Goal: Manage account settings

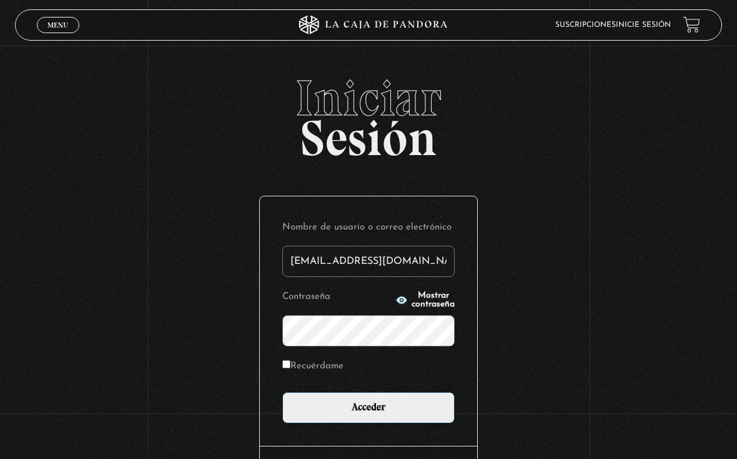
type input "drivasesquivel@gmail.com"
click at [369, 411] on input "Acceder" at bounding box center [368, 407] width 172 height 31
click at [381, 406] on input "Acceder" at bounding box center [368, 407] width 172 height 31
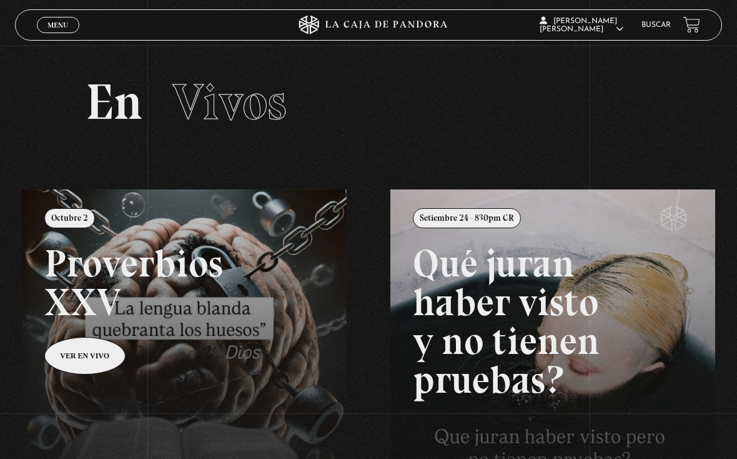
click at [57, 22] on span "Menu" at bounding box center [57, 24] width 21 height 7
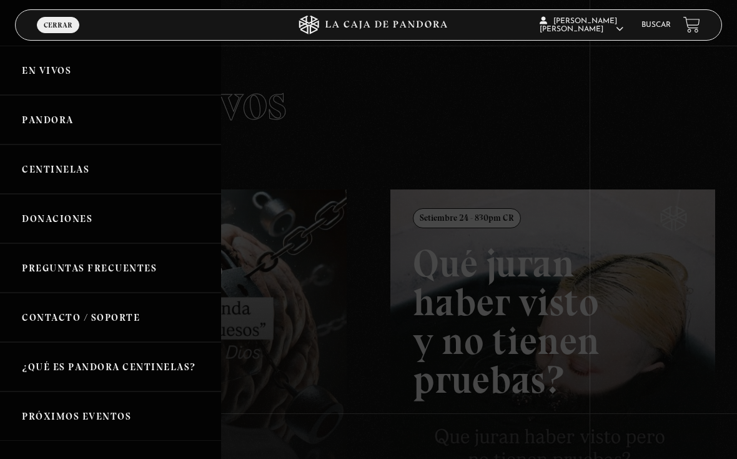
click at [111, 117] on link "Pandora" at bounding box center [110, 119] width 221 height 49
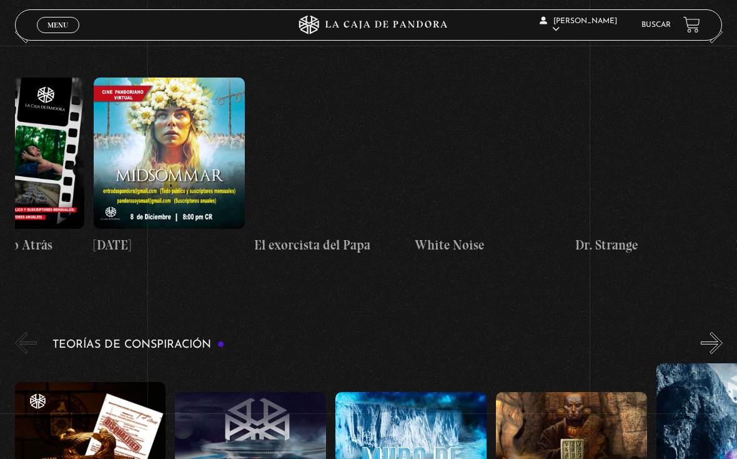
scroll to position [0, 724]
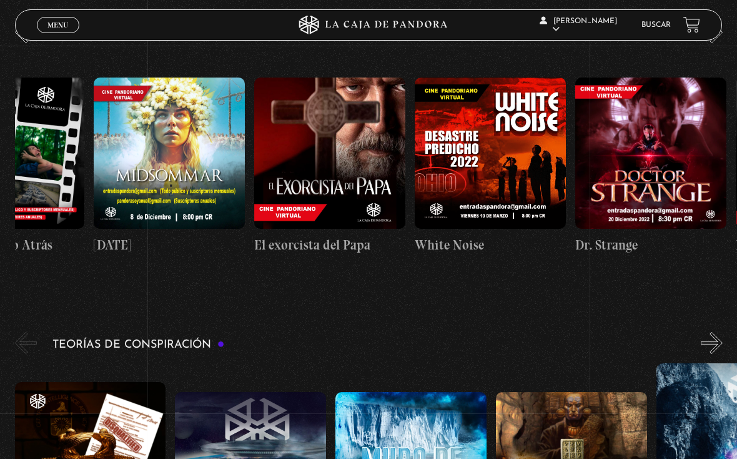
click at [190, 152] on figure at bounding box center [169, 152] width 151 height 151
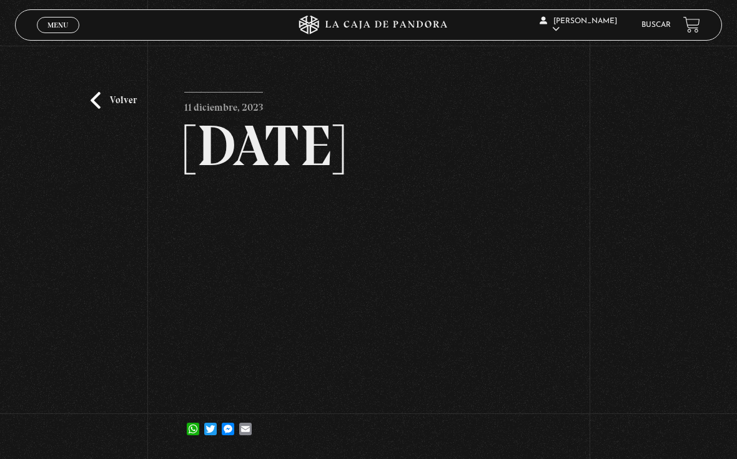
click at [109, 108] on link "Volver" at bounding box center [114, 100] width 46 height 17
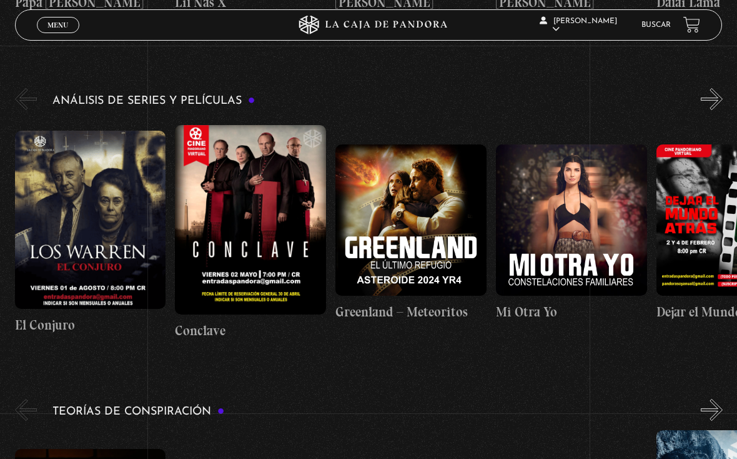
scroll to position [2003, 0]
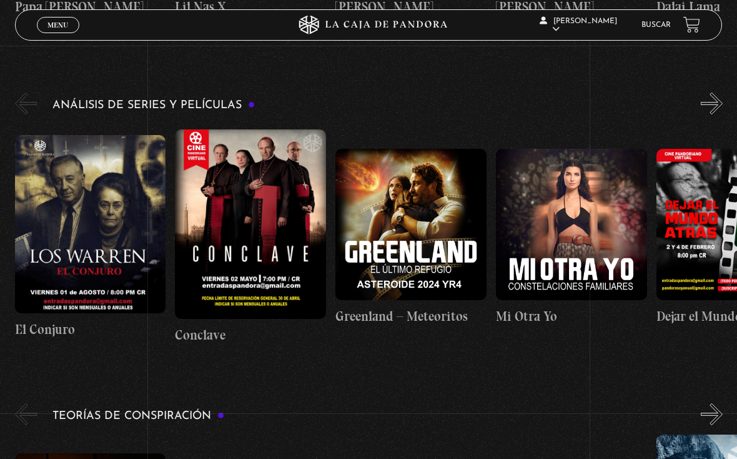
click at [65, 23] on span "Menu" at bounding box center [57, 24] width 21 height 7
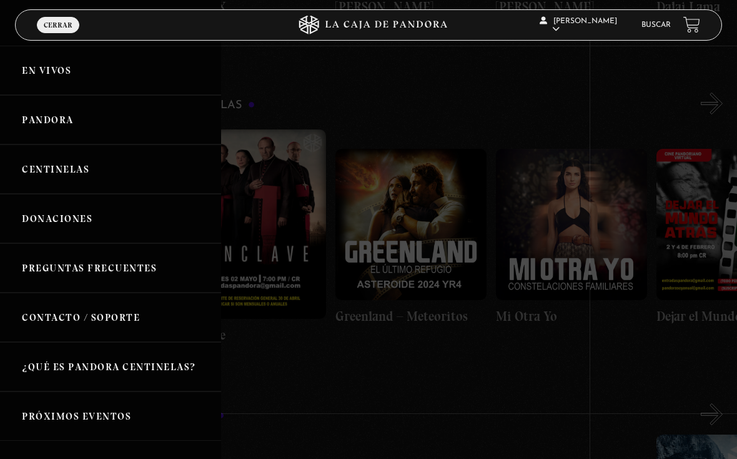
click at [82, 87] on link "En vivos" at bounding box center [110, 70] width 221 height 49
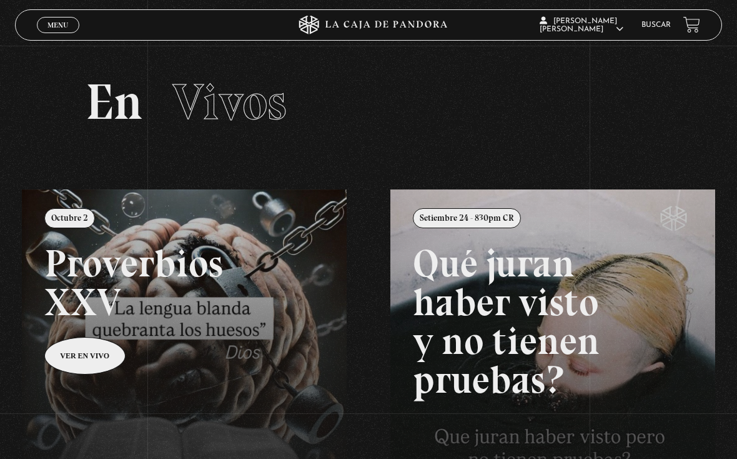
click at [74, 12] on div "Menu Cerrar" at bounding box center [147, 25] width 221 height 30
click at [50, 17] on link "Menu Cerrar" at bounding box center [58, 25] width 42 height 16
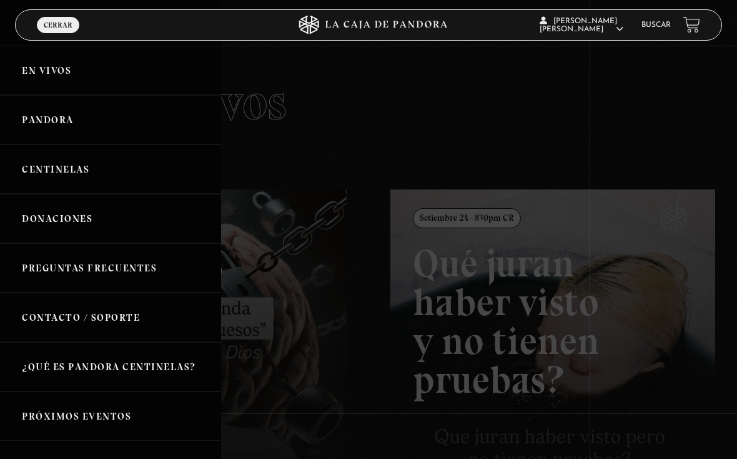
click at [96, 129] on link "Pandora" at bounding box center [110, 119] width 221 height 49
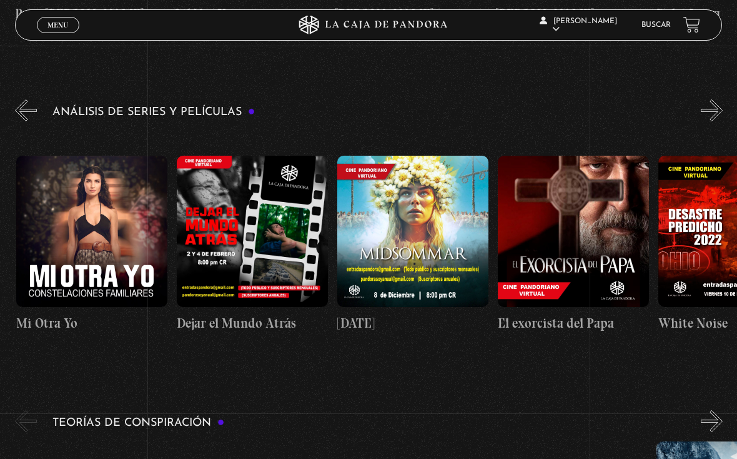
scroll to position [0, 577]
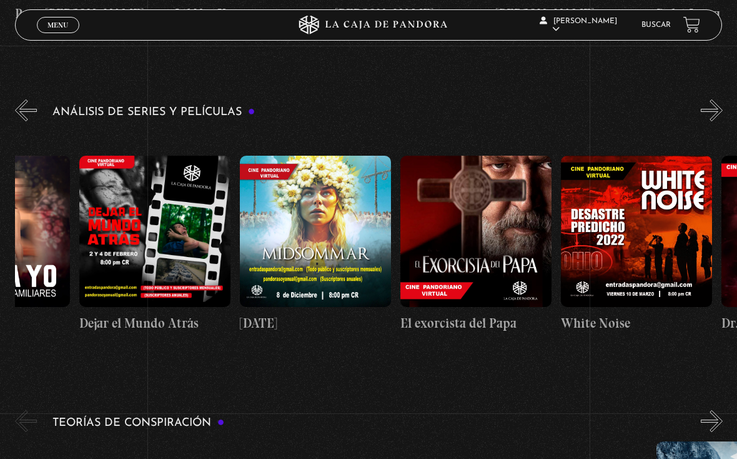
click at [339, 246] on figure at bounding box center [315, 231] width 151 height 151
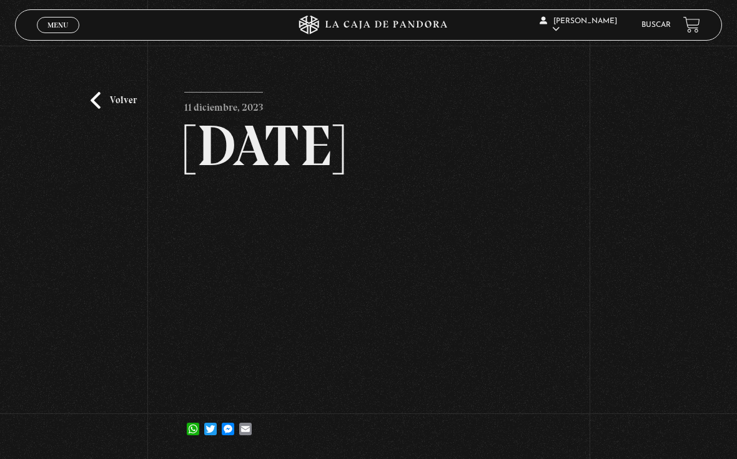
click at [139, 97] on div "Volver 11 diciembre, 2023 Midsommar WhatsApp Twitter Messenger Email" at bounding box center [368, 252] width 737 height 412
click at [106, 107] on link "Volver" at bounding box center [114, 100] width 46 height 17
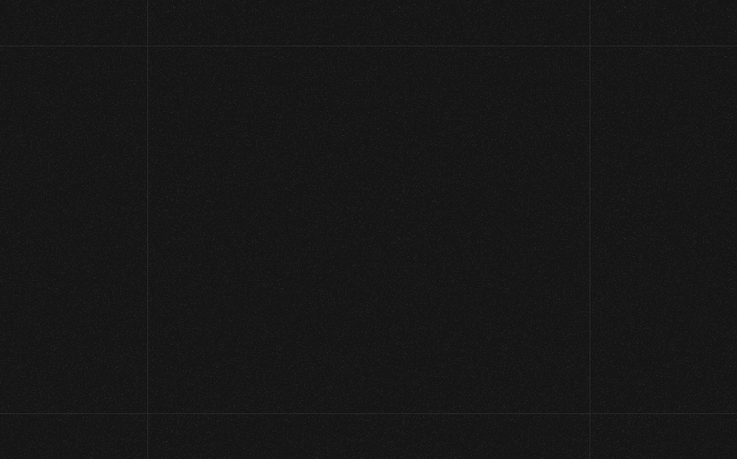
scroll to position [2014, 0]
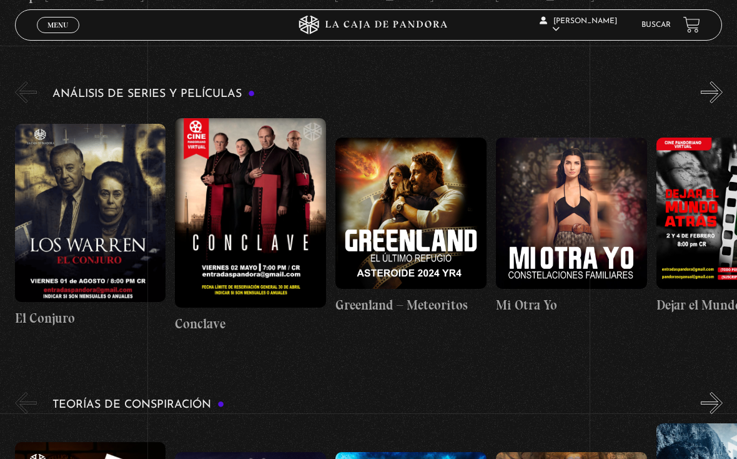
click at [61, 28] on span "Menu" at bounding box center [57, 24] width 21 height 7
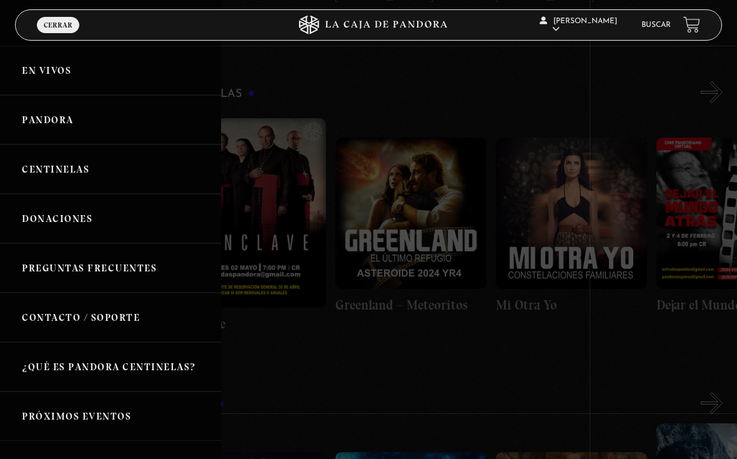
click at [99, 79] on link "En vivos" at bounding box center [110, 70] width 221 height 49
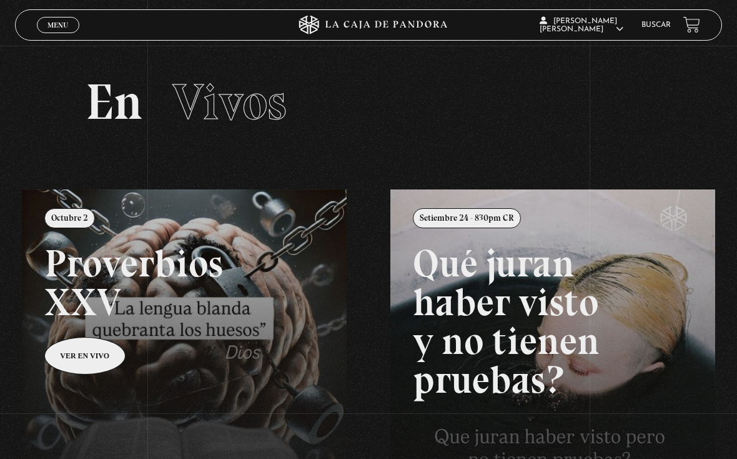
click at [63, 22] on span "Menu" at bounding box center [57, 24] width 21 height 7
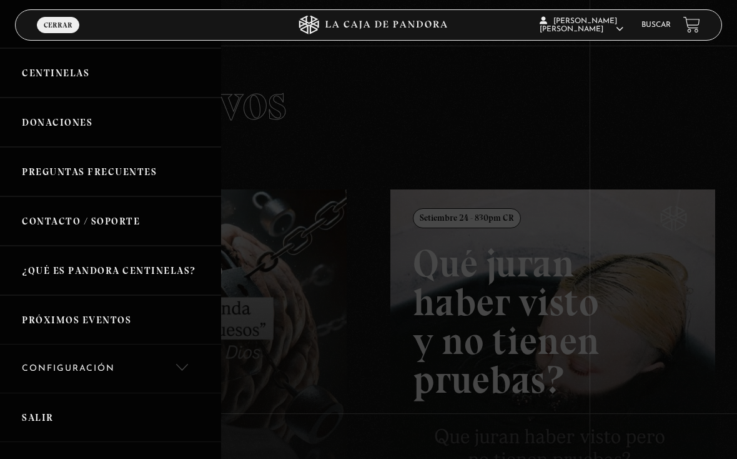
scroll to position [99, 0]
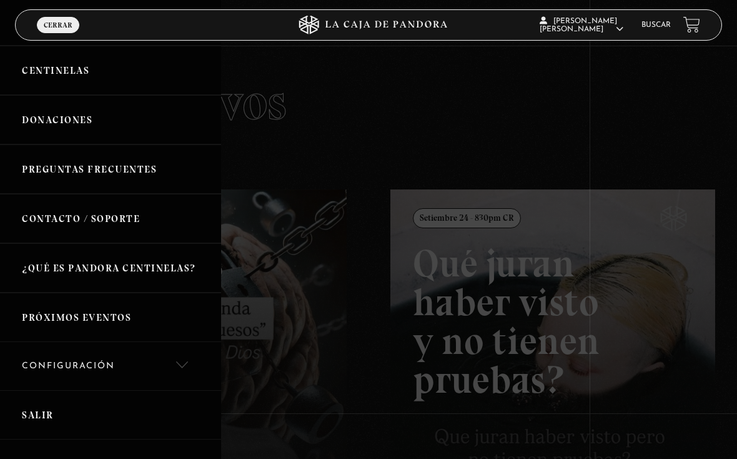
click at [142, 356] on link "Configuración" at bounding box center [110, 366] width 221 height 48
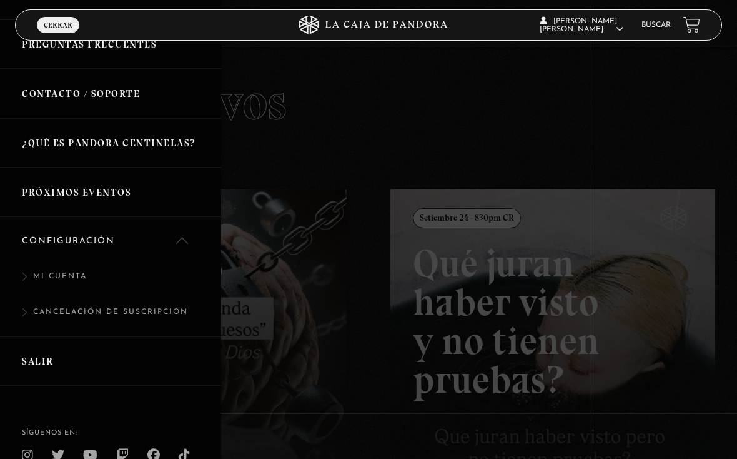
scroll to position [224, 0]
click at [116, 282] on link "Mi cuenta" at bounding box center [110, 282] width 221 height 36
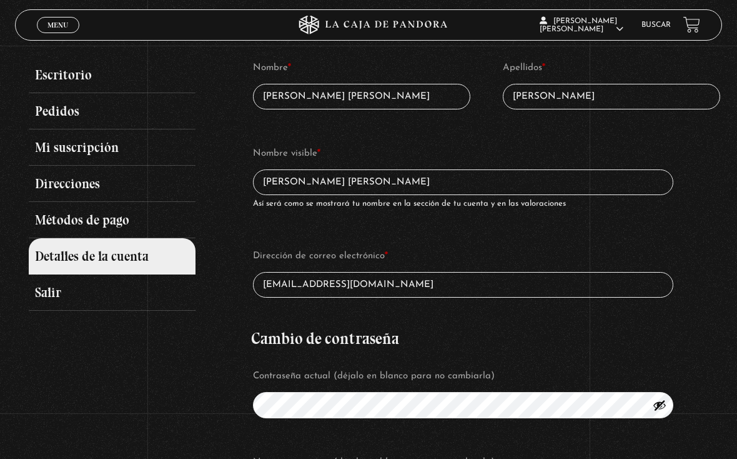
scroll to position [95, 0]
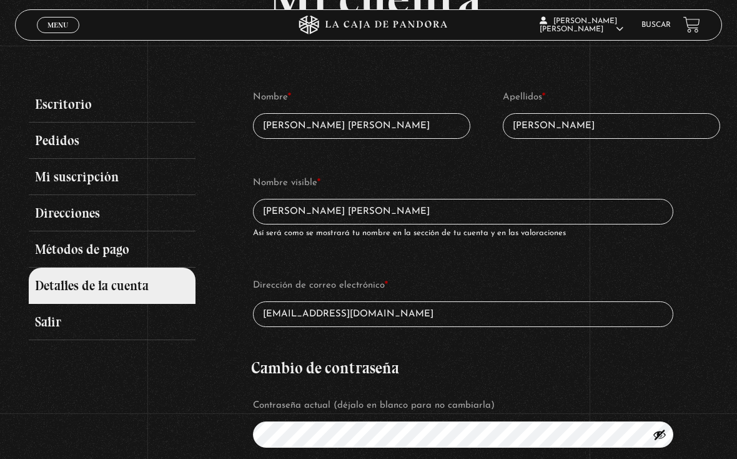
click at [152, 174] on link "Mi suscripción" at bounding box center [112, 177] width 166 height 36
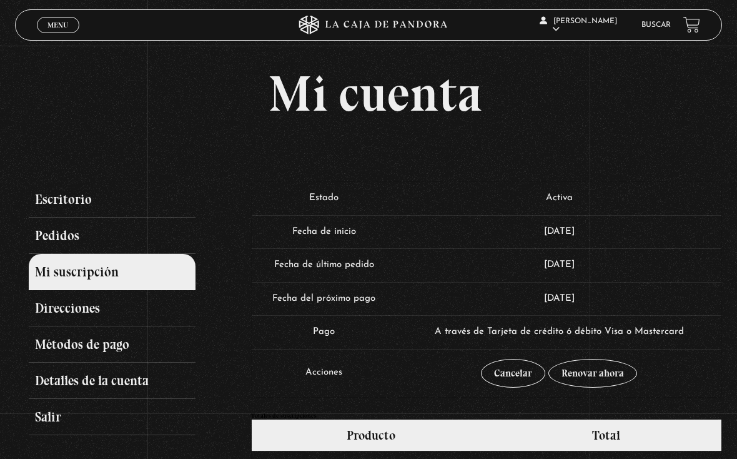
click at [51, 23] on span "Menu" at bounding box center [57, 24] width 21 height 7
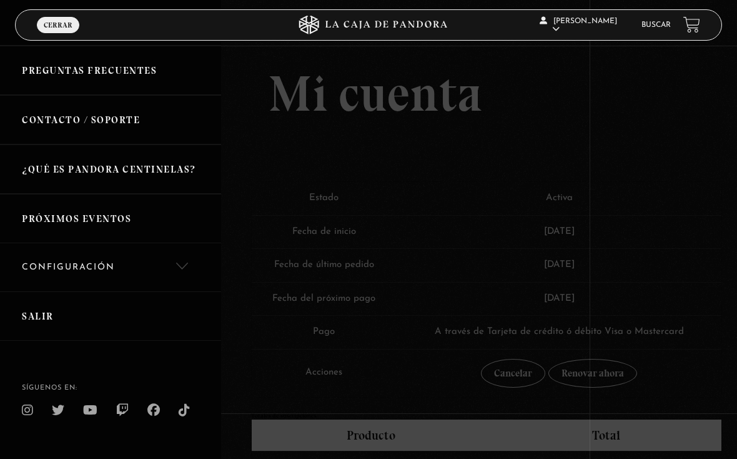
scroll to position [196, 0]
click at [122, 314] on link "Salir" at bounding box center [110, 316] width 221 height 49
